Goal: Task Accomplishment & Management: Manage account settings

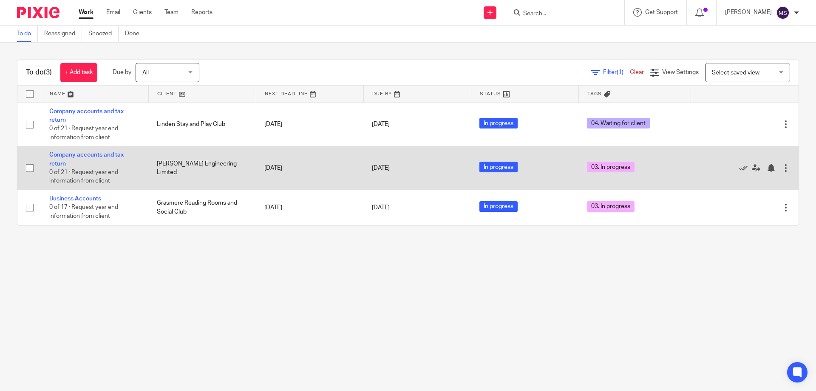
click at [59, 158] on td "Company accounts and tax return 0 of 21 · Request year end information from cli…" at bounding box center [95, 168] width 108 height 44
click at [77, 153] on link "Company accounts and tax return" at bounding box center [86, 159] width 74 height 14
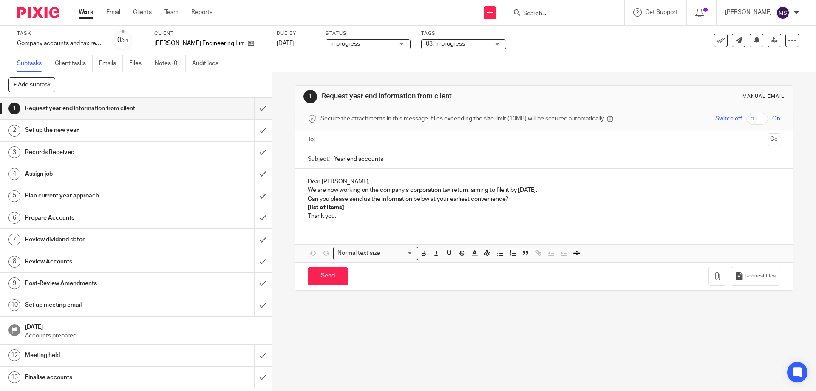
click at [461, 41] on span "03. In progress" at bounding box center [458, 44] width 64 height 9
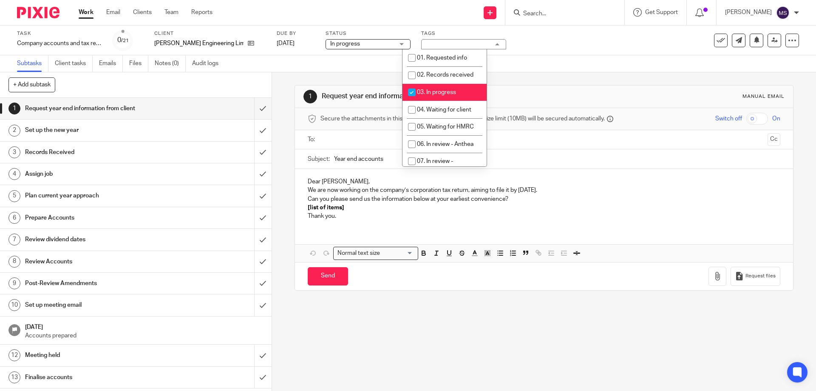
click at [451, 94] on span "03. In progress" at bounding box center [436, 92] width 39 height 6
checkbox input "false"
click at [433, 74] on span "02. Records received" at bounding box center [445, 75] width 57 height 6
click at [454, 75] on span "02. Records received" at bounding box center [445, 75] width 57 height 6
checkbox input "false"
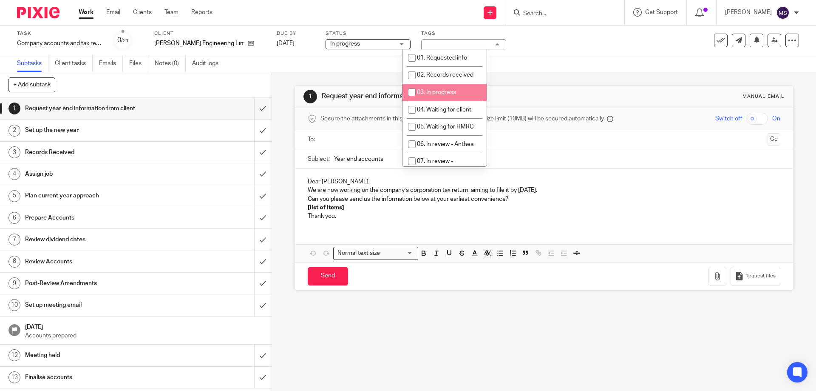
scroll to position [128, 0]
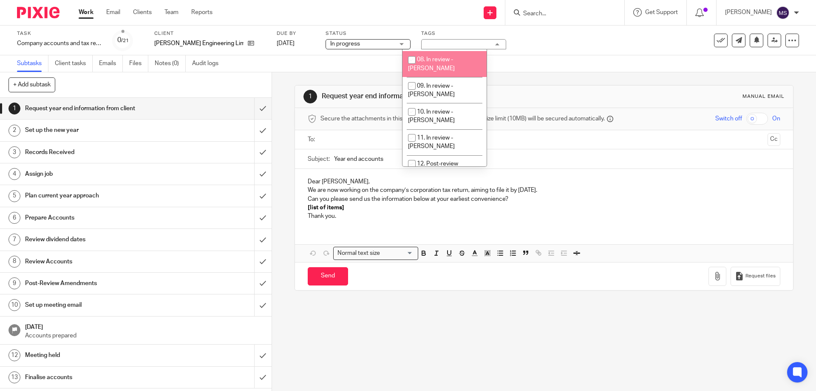
click at [436, 56] on li "08. In review - [PERSON_NAME]" at bounding box center [445, 64] width 84 height 26
checkbox input "true"
click at [580, 39] on div "Task Company accounts and tax return Save Company accounts and tax return 0 /21…" at bounding box center [343, 40] width 652 height 20
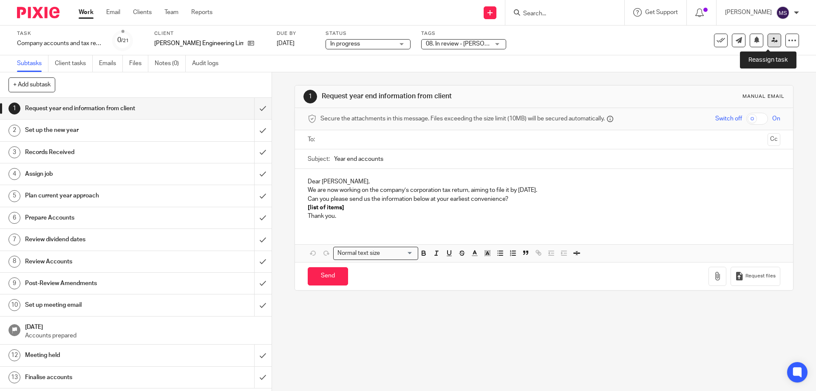
click at [772, 43] on link at bounding box center [775, 41] width 14 height 14
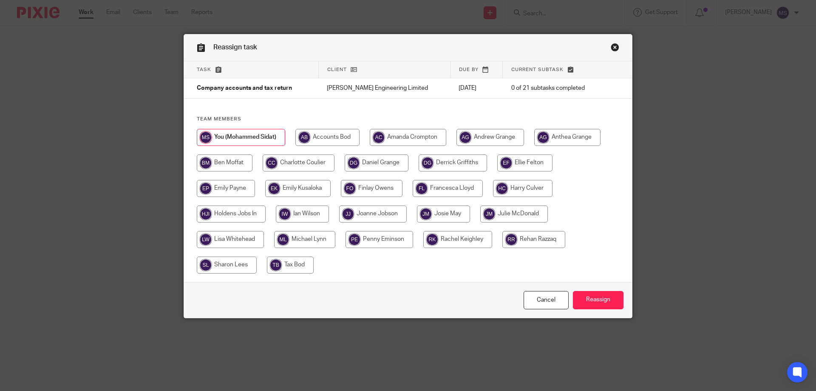
click at [413, 136] on input "radio" at bounding box center [408, 137] width 77 height 17
radio input "true"
click at [224, 160] on input "radio" at bounding box center [225, 162] width 56 height 17
radio input "true"
click at [594, 302] on input "Reassign" at bounding box center [598, 300] width 51 height 18
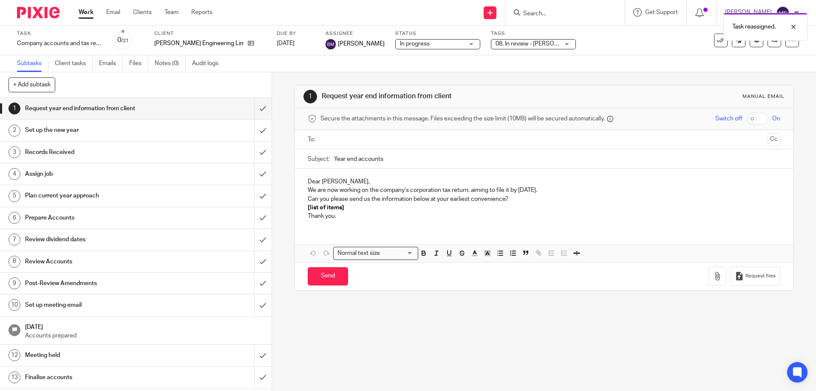
click at [82, 20] on div "Work Email Clients Team Reports Work Email Clients Team Reports Settings" at bounding box center [147, 12] width 155 height 25
click at [84, 7] on div "Work Email Clients Team Reports Work Email Clients Team Reports Settings" at bounding box center [147, 12] width 155 height 25
click at [83, 14] on link "Work" at bounding box center [86, 12] width 15 height 9
